Goal: Task Accomplishment & Management: Use online tool/utility

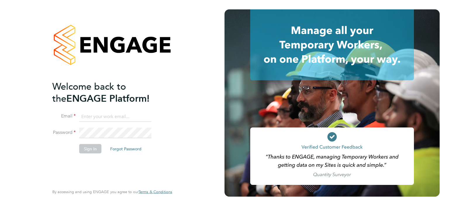
click at [93, 117] on input at bounding box center [115, 116] width 72 height 11
type input "[EMAIL_ADDRESS][PERSON_NAME][DOMAIN_NAME]"
click at [123, 148] on button "Forgot Password" at bounding box center [126, 148] width 41 height 9
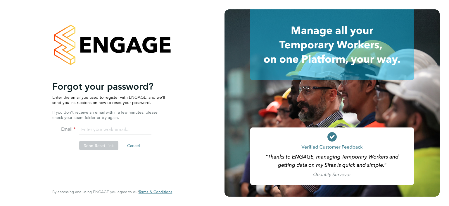
click at [105, 128] on input "email" at bounding box center [115, 129] width 72 height 11
type input "[EMAIL_ADDRESS][PERSON_NAME][DOMAIN_NAME]"
click at [98, 145] on button "Send Reset Link" at bounding box center [98, 145] width 39 height 9
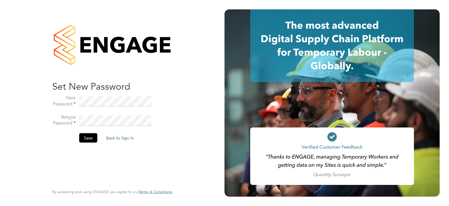
click at [78, 136] on li "Save Back to Sign In" at bounding box center [109, 140] width 114 height 15
click at [84, 135] on button "Save" at bounding box center [88, 137] width 18 height 9
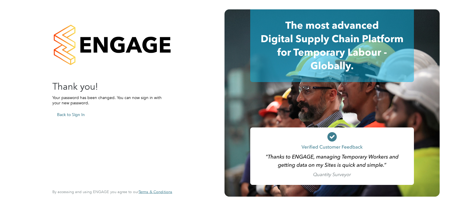
click at [68, 115] on button "Back to Sign In" at bounding box center [70, 114] width 37 height 9
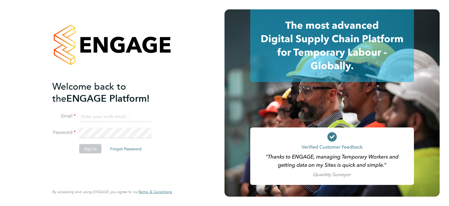
click at [91, 114] on input at bounding box center [115, 116] width 72 height 11
type input "[EMAIL_ADDRESS][PERSON_NAME][DOMAIN_NAME]"
click at [93, 148] on button "Sign In" at bounding box center [90, 148] width 22 height 9
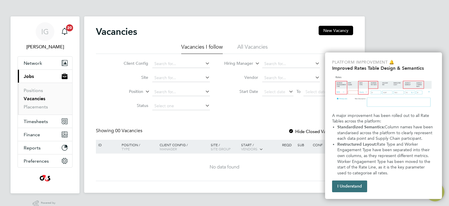
click at [347, 186] on button "I Understand" at bounding box center [349, 186] width 35 height 12
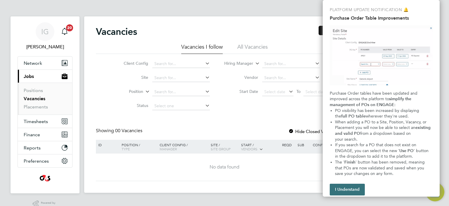
click at [347, 187] on button "I Understand" at bounding box center [347, 189] width 35 height 12
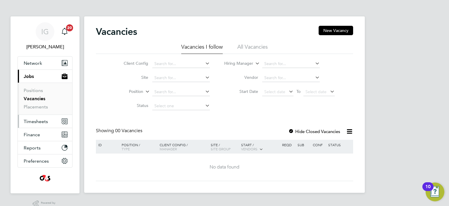
click at [38, 120] on span "Timesheets" at bounding box center [36, 121] width 24 height 6
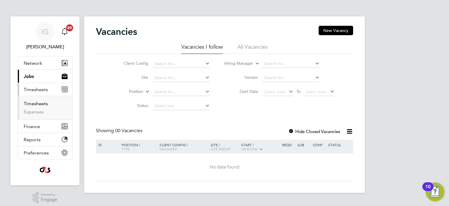
click at [34, 104] on link "Timesheets" at bounding box center [36, 104] width 24 height 6
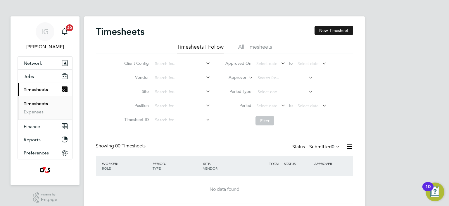
click at [332, 30] on button "New Timesheet" at bounding box center [334, 30] width 39 height 9
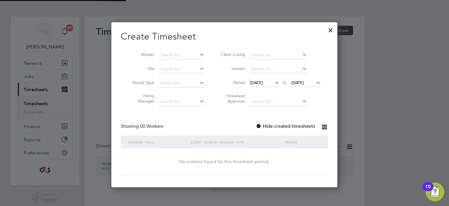
scroll to position [165, 226]
click at [182, 54] on input at bounding box center [181, 55] width 46 height 8
paste input "Lauren Mcdonough"
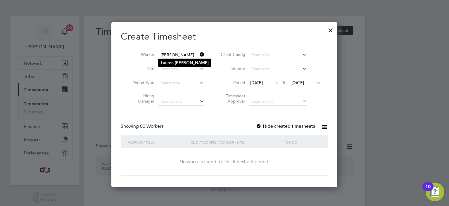
type input "Lauren Mcdonough"
click at [194, 62] on b "Mcdonough" at bounding box center [192, 62] width 34 height 5
click at [262, 82] on span "15 Aug 2025" at bounding box center [256, 82] width 13 height 5
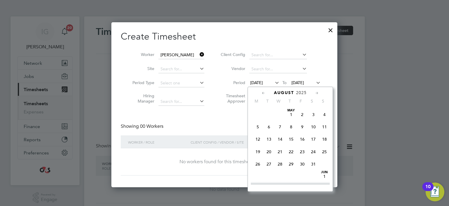
scroll to position [203, 0]
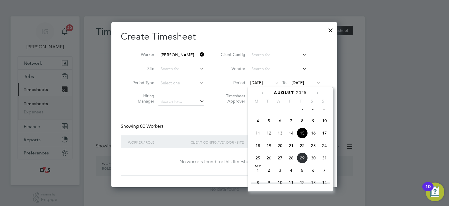
click at [257, 163] on span "25" at bounding box center [257, 157] width 11 height 11
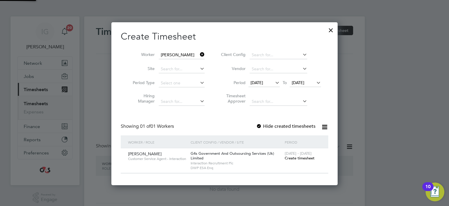
scroll to position [162, 226]
click at [146, 158] on span "Customer Service Agent - Interaction" at bounding box center [157, 158] width 58 height 5
click at [292, 157] on span "Create timesheet" at bounding box center [300, 157] width 30 height 5
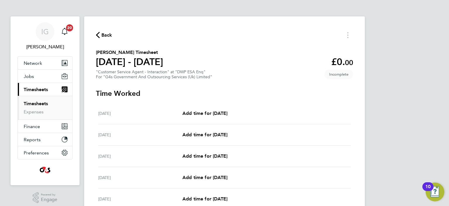
scroll to position [29, 0]
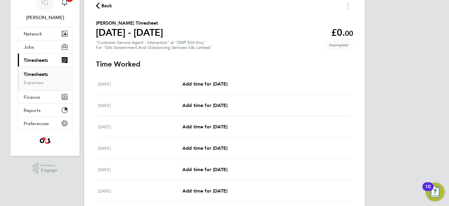
click at [101, 7] on span "Back" at bounding box center [106, 5] width 11 height 7
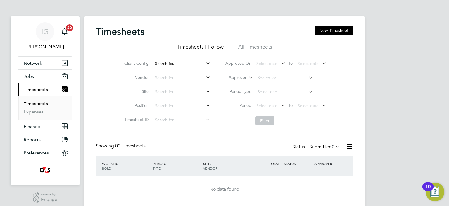
click at [171, 61] on input at bounding box center [182, 64] width 58 height 8
paste input "Ikra Iman"
type input "I"
type input "l"
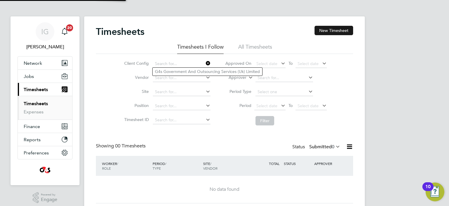
click at [332, 31] on button "New Timesheet" at bounding box center [334, 30] width 39 height 9
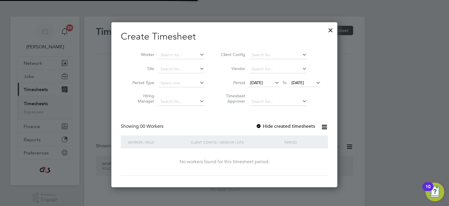
scroll to position [165, 226]
click at [198, 55] on icon at bounding box center [198, 54] width 0 height 8
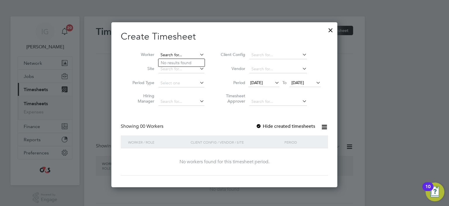
click at [185, 55] on input at bounding box center [181, 55] width 46 height 8
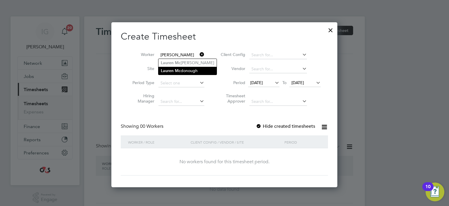
click at [181, 71] on li "Lauren Mc donough" at bounding box center [187, 71] width 58 height 8
type input "Lauren Mcdonough"
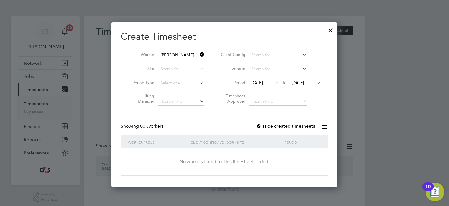
click at [255, 83] on span "15 Aug 2025" at bounding box center [256, 82] width 13 height 5
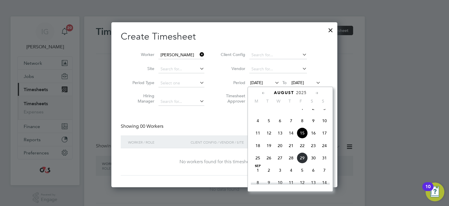
click at [258, 82] on span "15 Aug 2025" at bounding box center [256, 82] width 13 height 5
click at [258, 151] on span "18" at bounding box center [257, 145] width 11 height 11
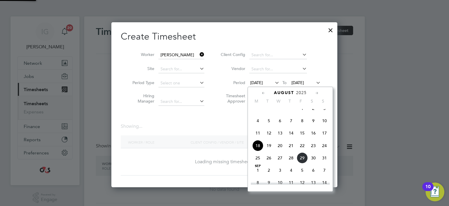
scroll to position [165, 226]
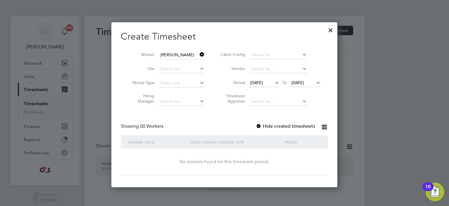
click at [227, 160] on div "No workers found for this timesheet period." at bounding box center [225, 161] width 196 height 6
click at [221, 145] on div "Client Config / Vendor / Site" at bounding box center [236, 141] width 94 height 13
click at [263, 84] on span "18 Aug 2025" at bounding box center [256, 82] width 13 height 5
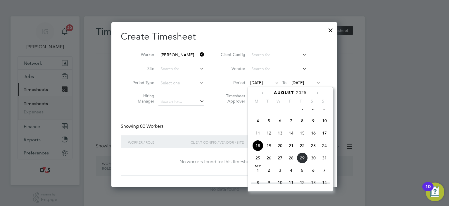
scroll to position [216, 0]
click at [258, 150] on span "25" at bounding box center [257, 144] width 11 height 11
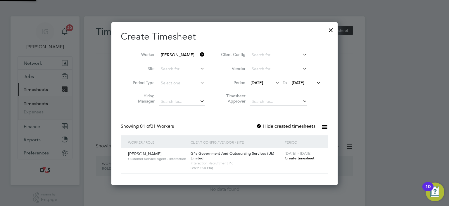
scroll to position [3, 3]
click at [293, 158] on span "Create timesheet" at bounding box center [300, 157] width 30 height 5
